Goal: Navigation & Orientation: Go to known website

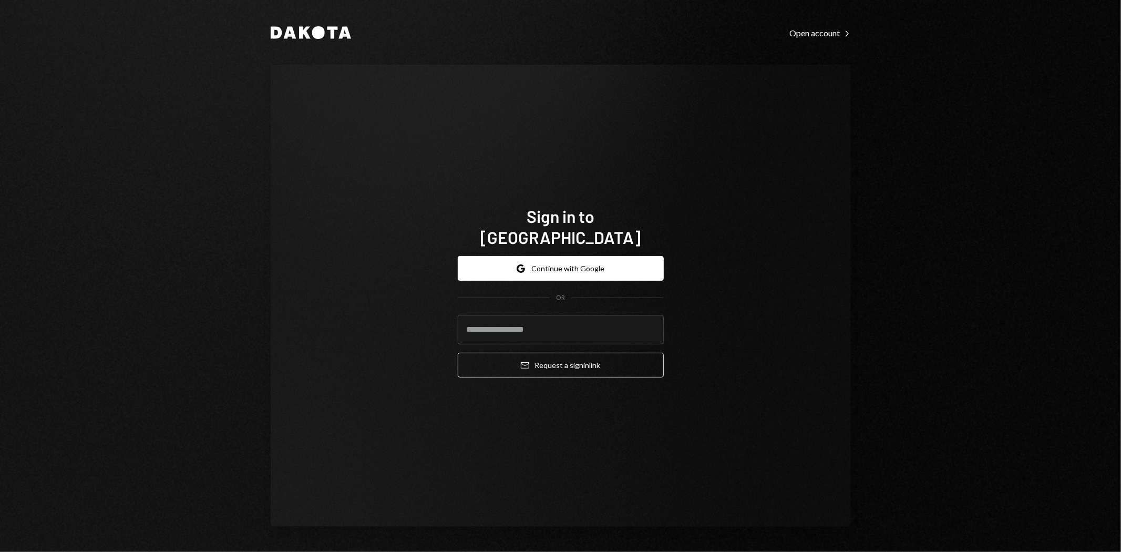
type input "**********"
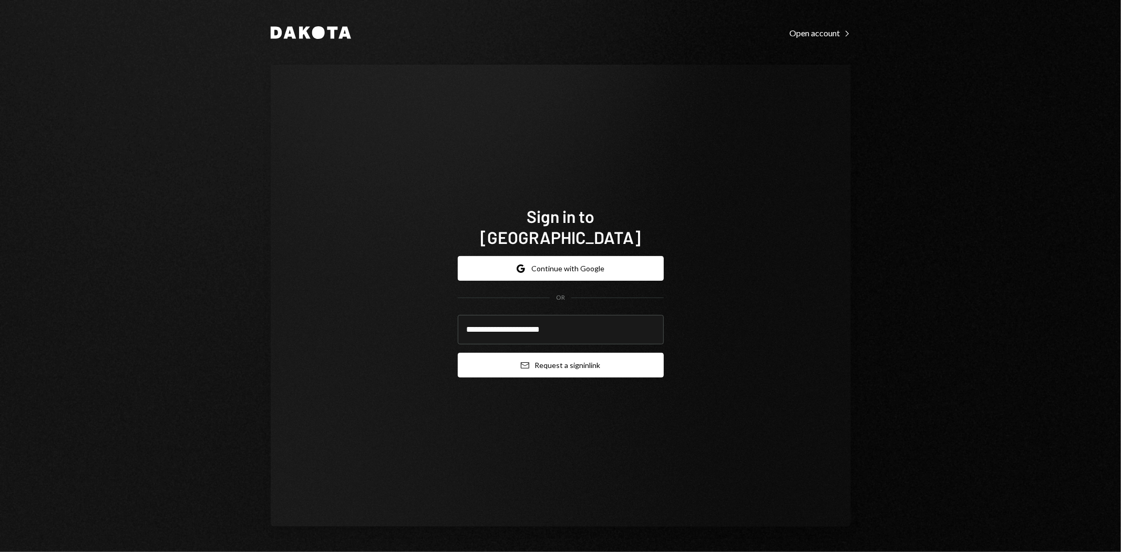
click at [570, 353] on button "Email Request a sign in link" at bounding box center [561, 365] width 206 height 25
